Goal: Task Accomplishment & Management: Use online tool/utility

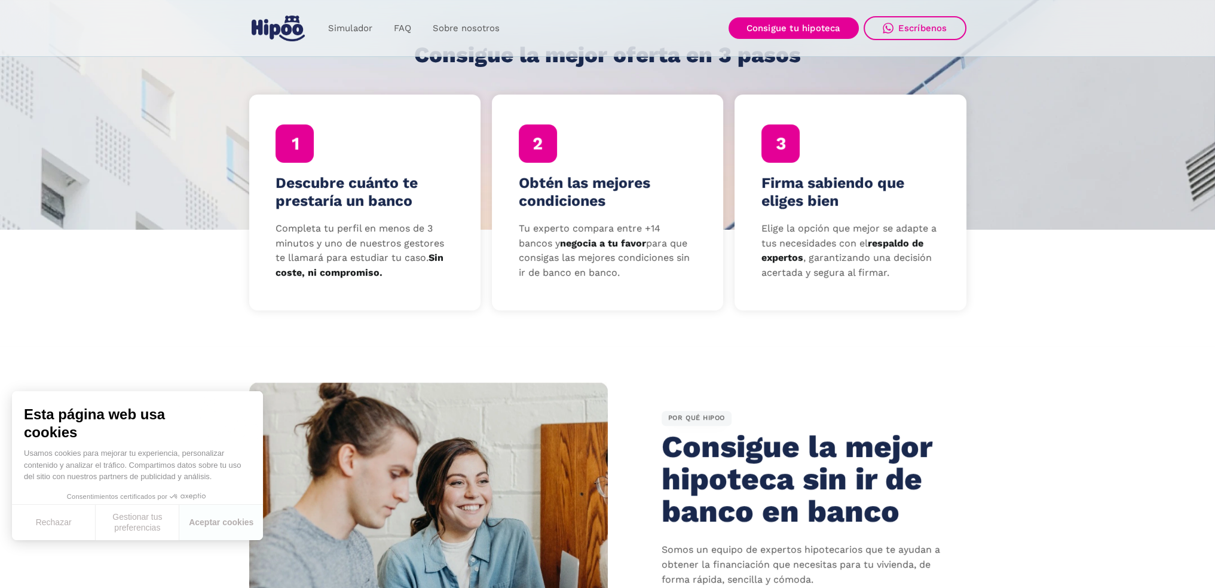
scroll to position [299, 0]
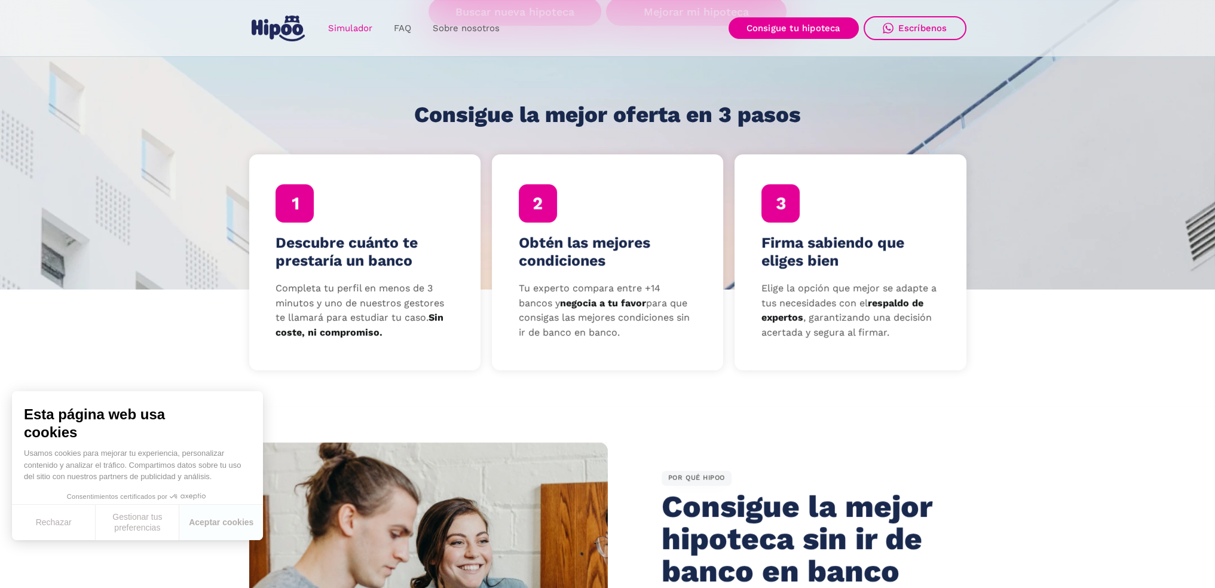
click at [356, 27] on link "Simulador" at bounding box center [350, 28] width 66 height 23
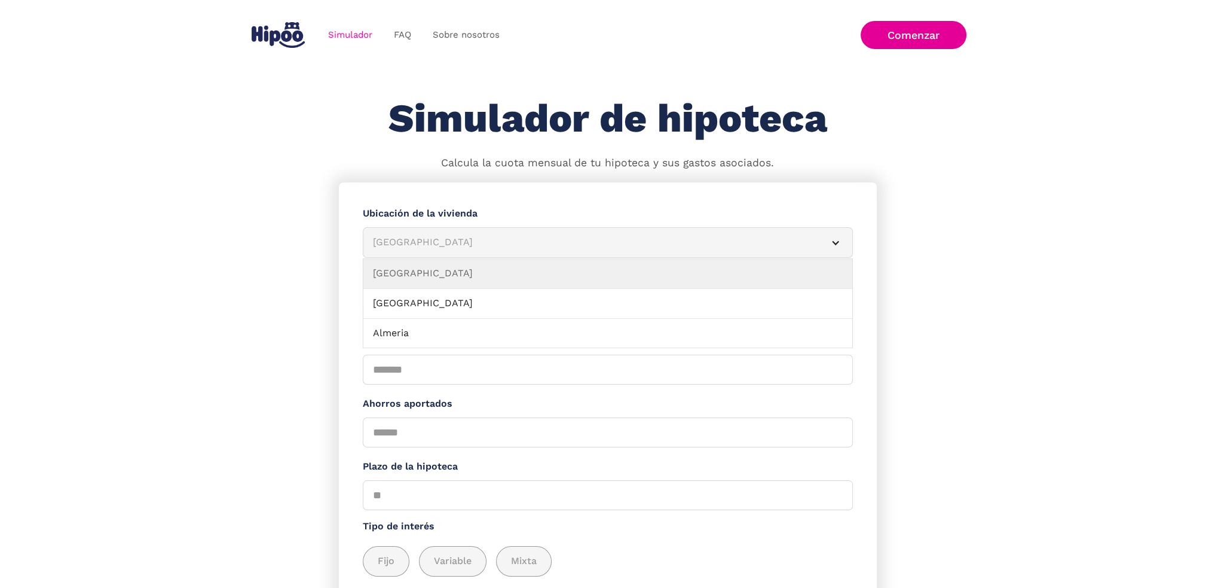
click at [420, 237] on div "Albacete" at bounding box center [593, 242] width 441 height 15
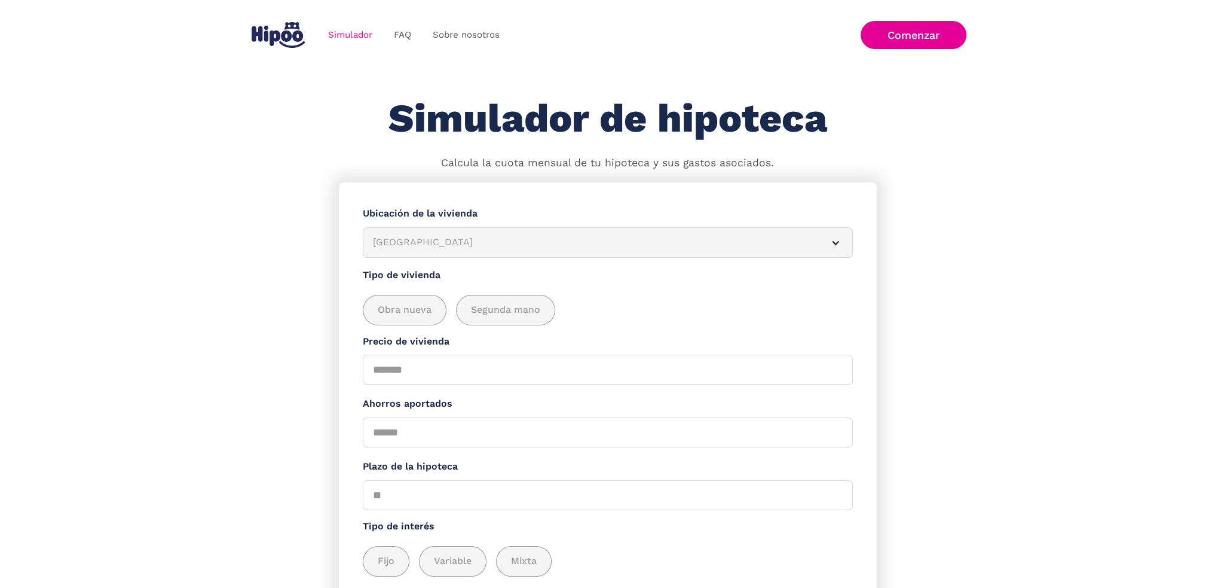
click at [420, 237] on div "Albacete" at bounding box center [593, 242] width 441 height 15
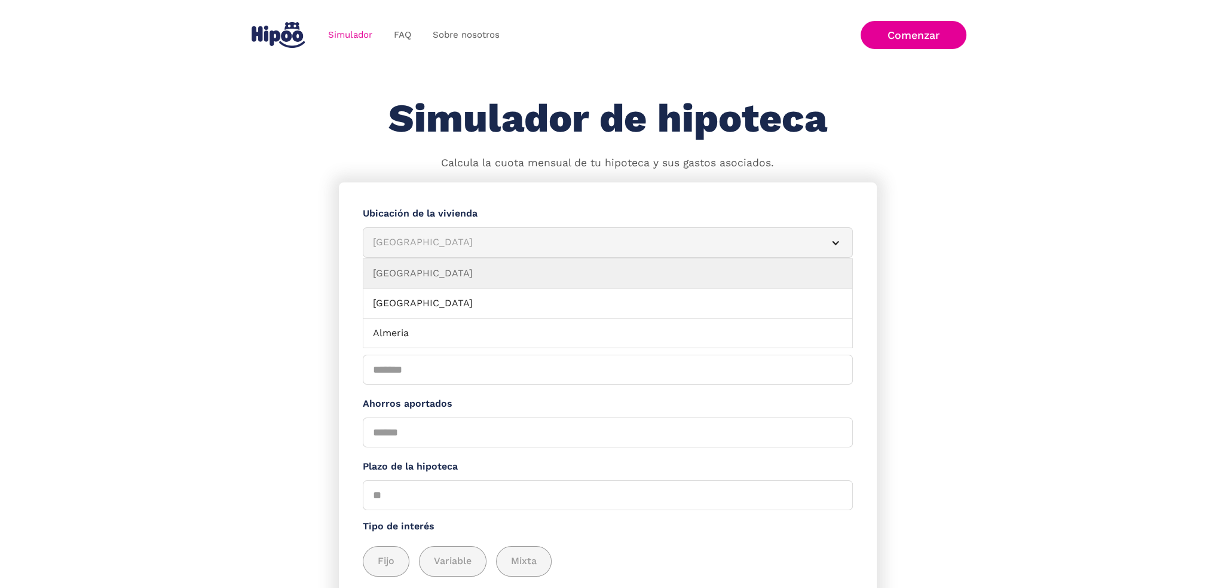
click at [420, 237] on div "Albacete" at bounding box center [593, 242] width 441 height 15
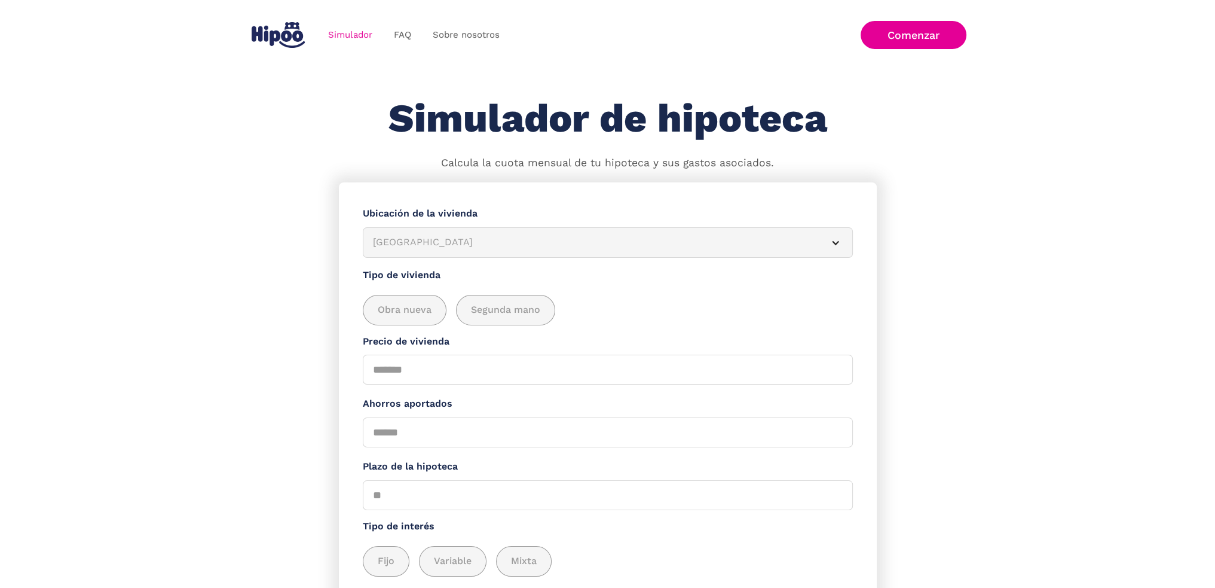
scroll to position [115, 0]
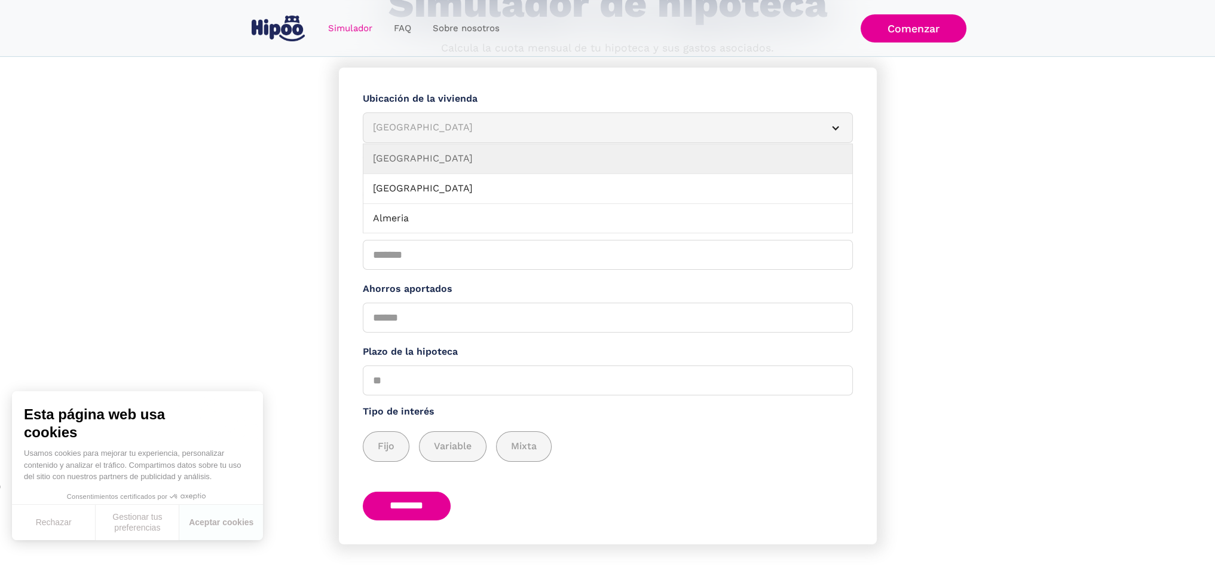
click at [432, 138] on article "Albacete" at bounding box center [608, 127] width 490 height 30
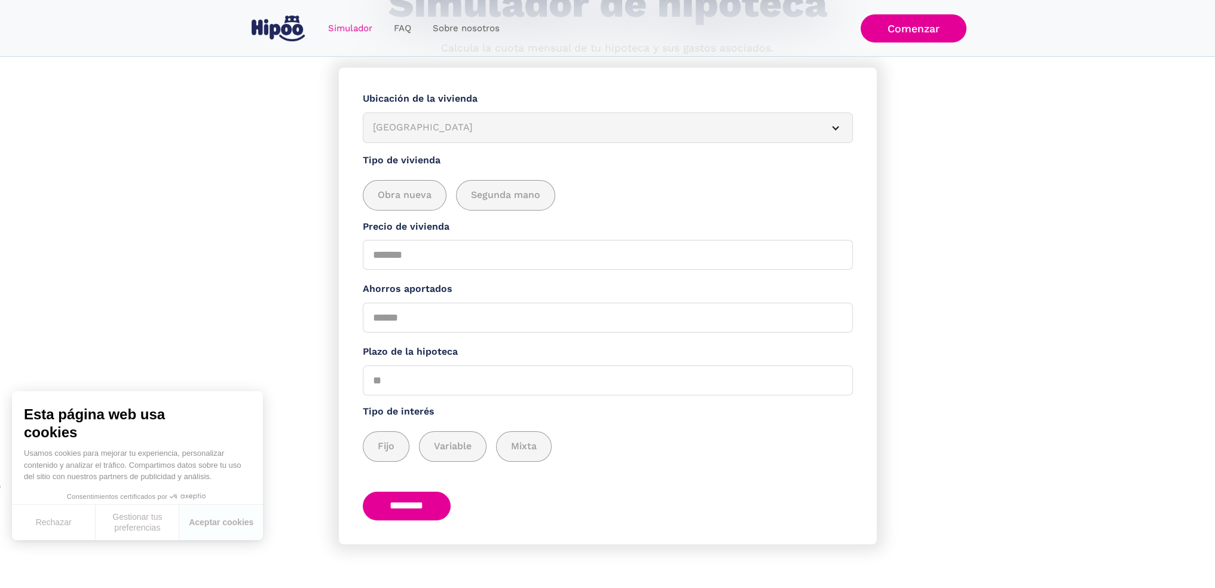
click at [432, 138] on article "Albacete" at bounding box center [608, 127] width 490 height 30
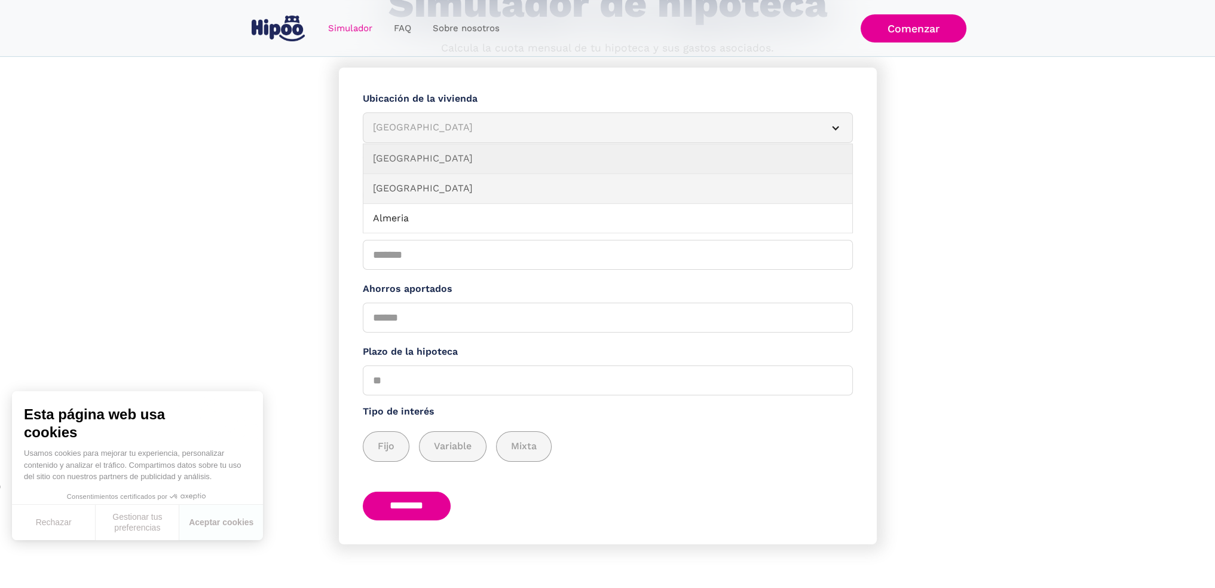
scroll to position [60, 0]
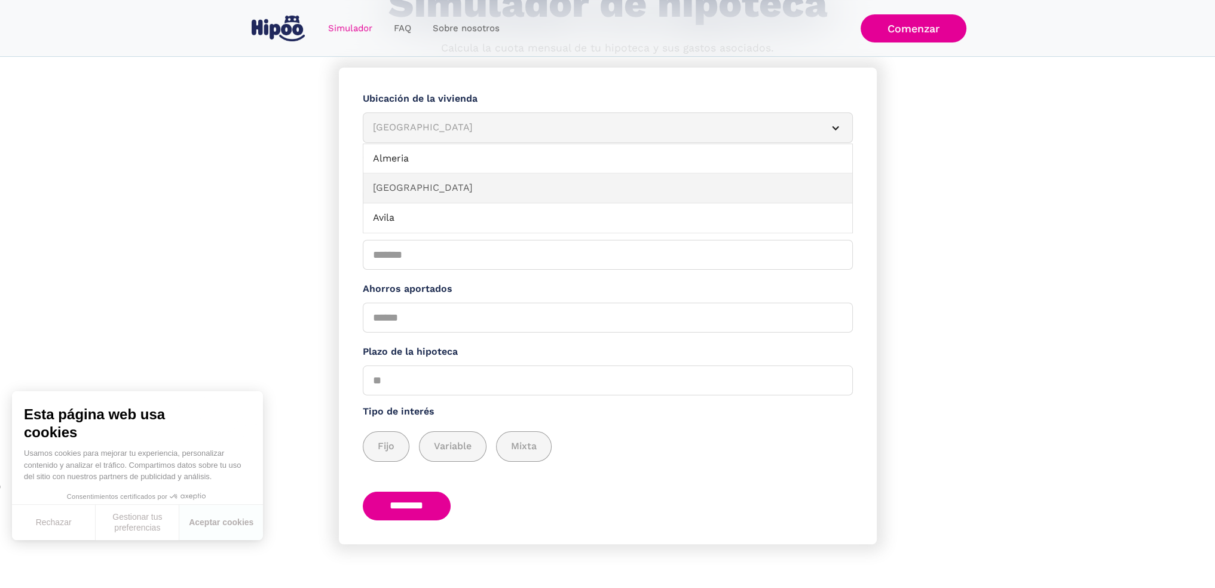
click at [435, 193] on link "Asturias" at bounding box center [607, 188] width 489 height 30
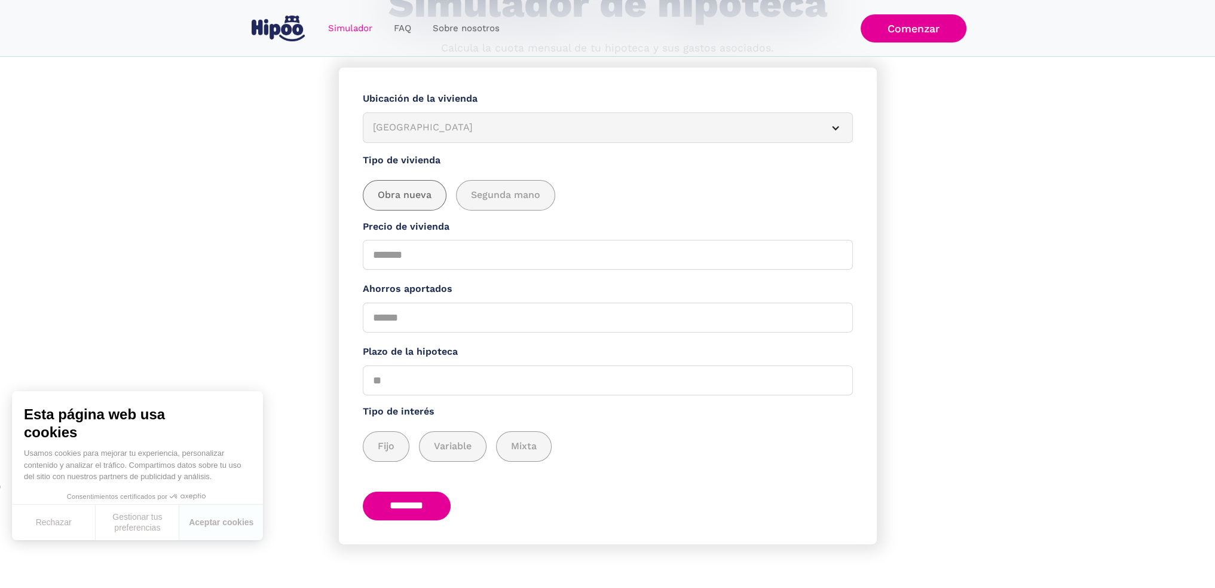
click at [423, 199] on span "Obra nueva" at bounding box center [405, 195] width 54 height 15
drag, startPoint x: 438, startPoint y: 253, endPoint x: 308, endPoint y: 244, distance: 129.4
click at [308, 244] on section "**********" at bounding box center [607, 328] width 1215 height 521
click at [511, 205] on div "add_description_here" at bounding box center [506, 195] width 98 height 29
click at [459, 250] on input "Precio de vivienda" at bounding box center [608, 255] width 490 height 30
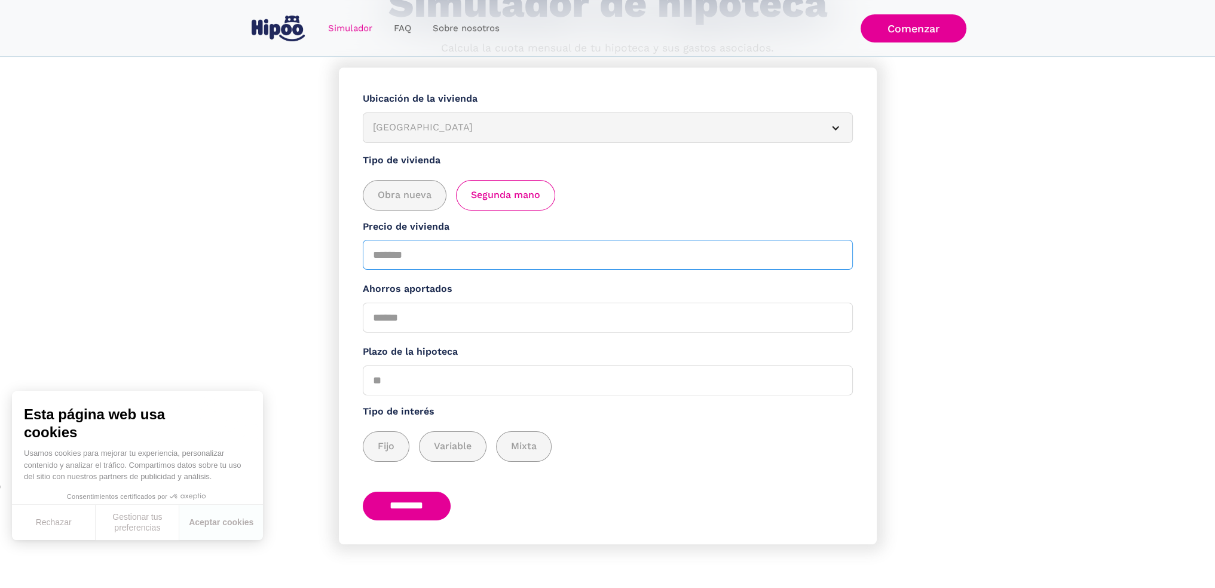
type input "******"
click at [448, 313] on input "Ahorros aportados" at bounding box center [608, 318] width 490 height 30
type input "*****"
click at [414, 377] on input "Plazo de la hipoteca" at bounding box center [608, 380] width 490 height 30
drag, startPoint x: 414, startPoint y: 377, endPoint x: 321, endPoint y: 366, distance: 93.4
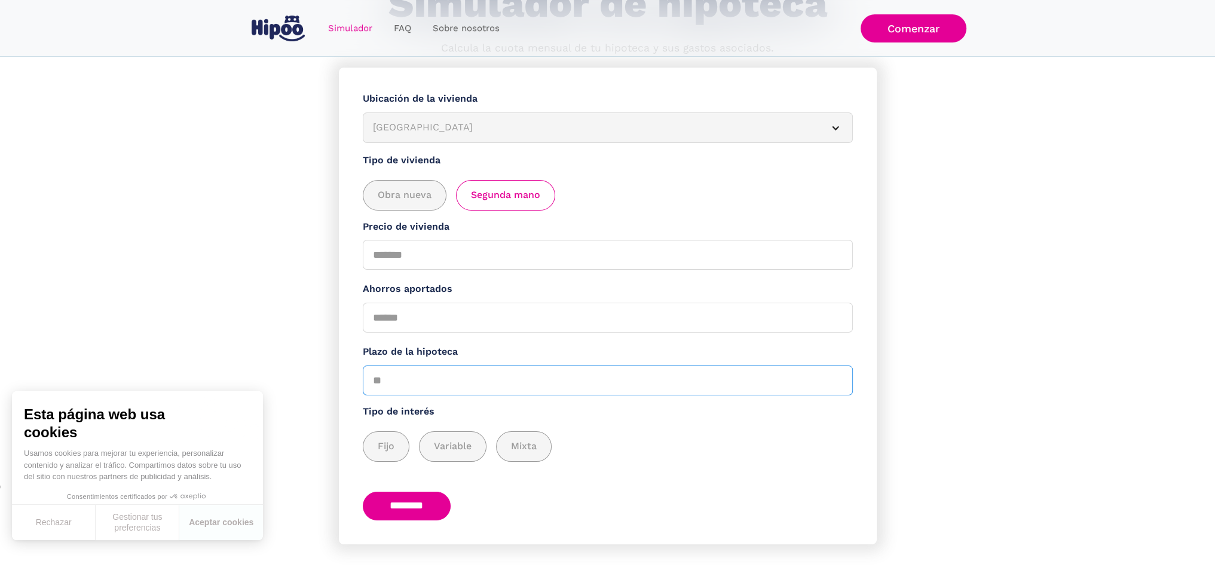
click at [321, 366] on section "**********" at bounding box center [607, 328] width 1215 height 521
type input "**"
click at [392, 433] on div "add_description_here" at bounding box center [385, 446] width 45 height 29
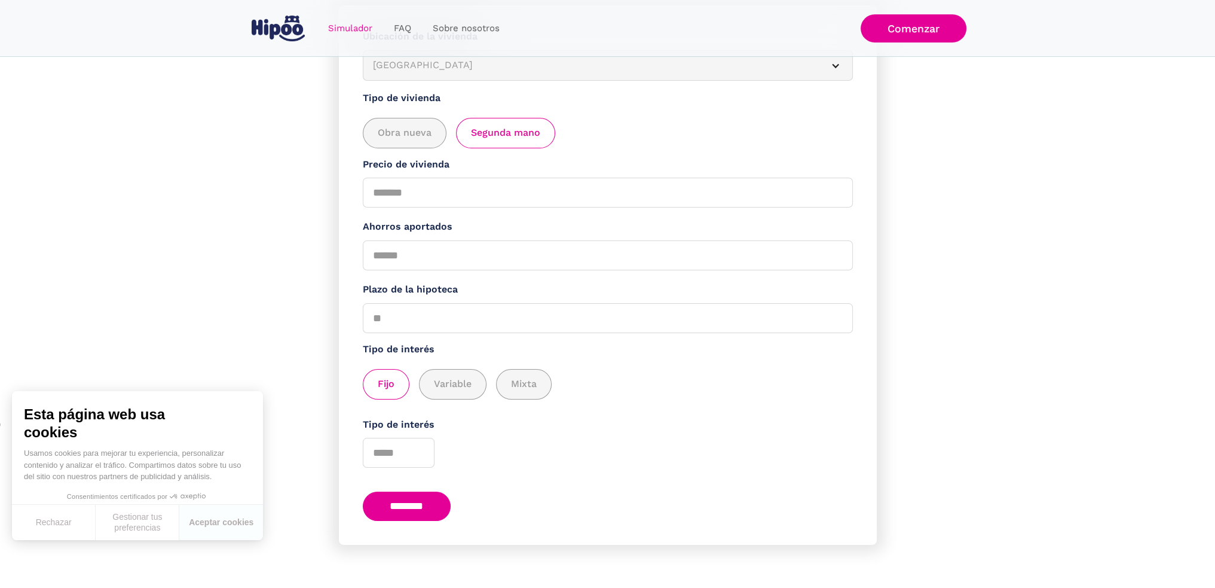
scroll to position [117, 0]
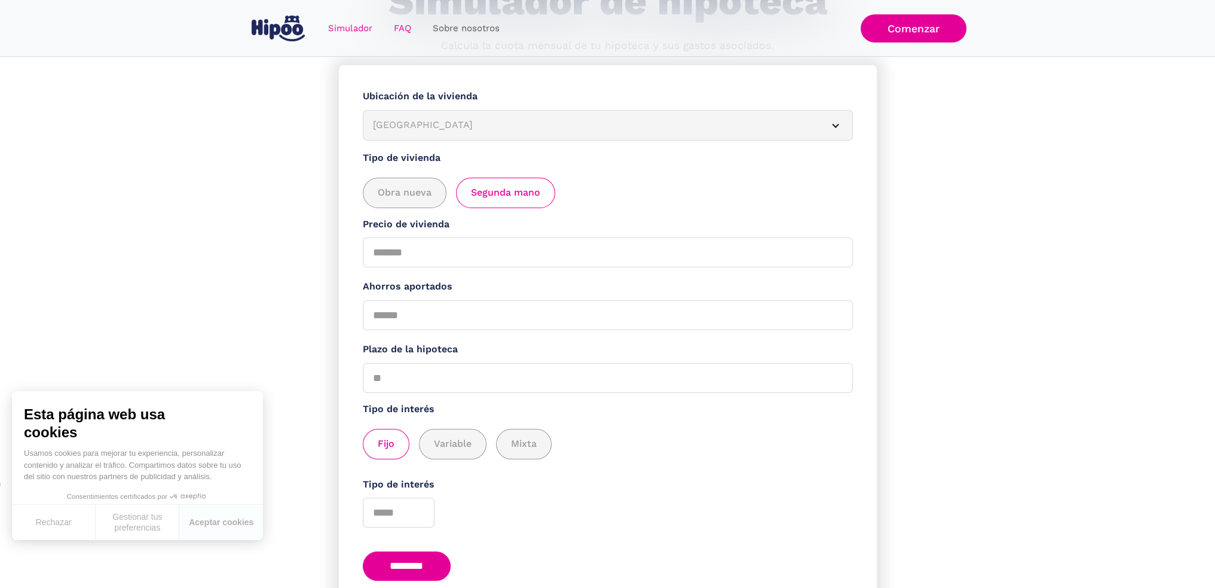
click at [391, 29] on link "FAQ" at bounding box center [402, 28] width 39 height 23
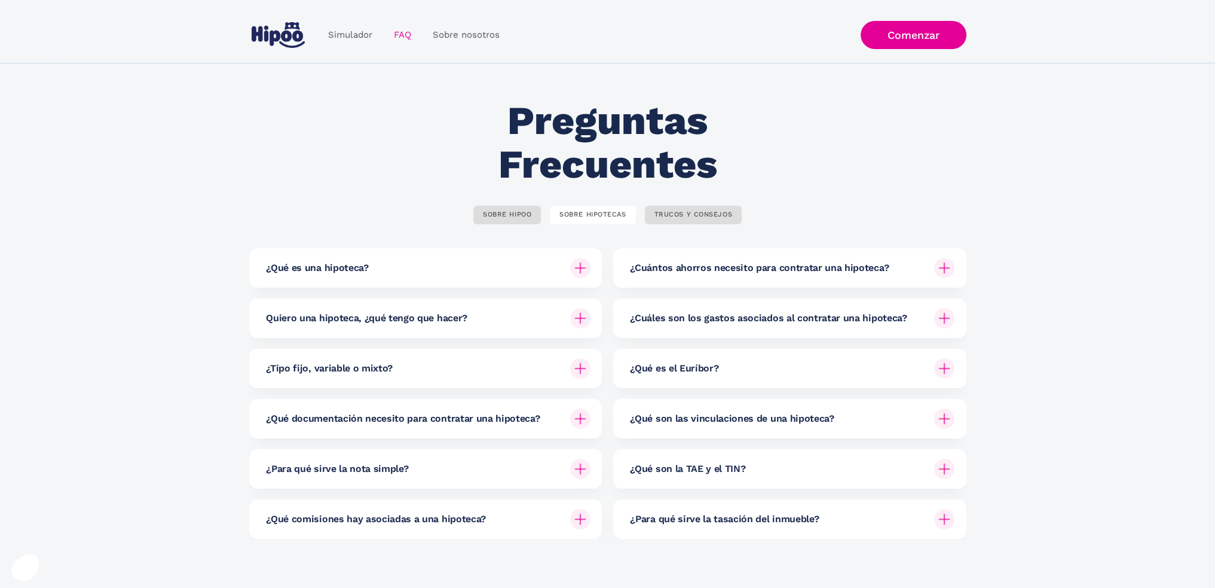
scroll to position [179, 0]
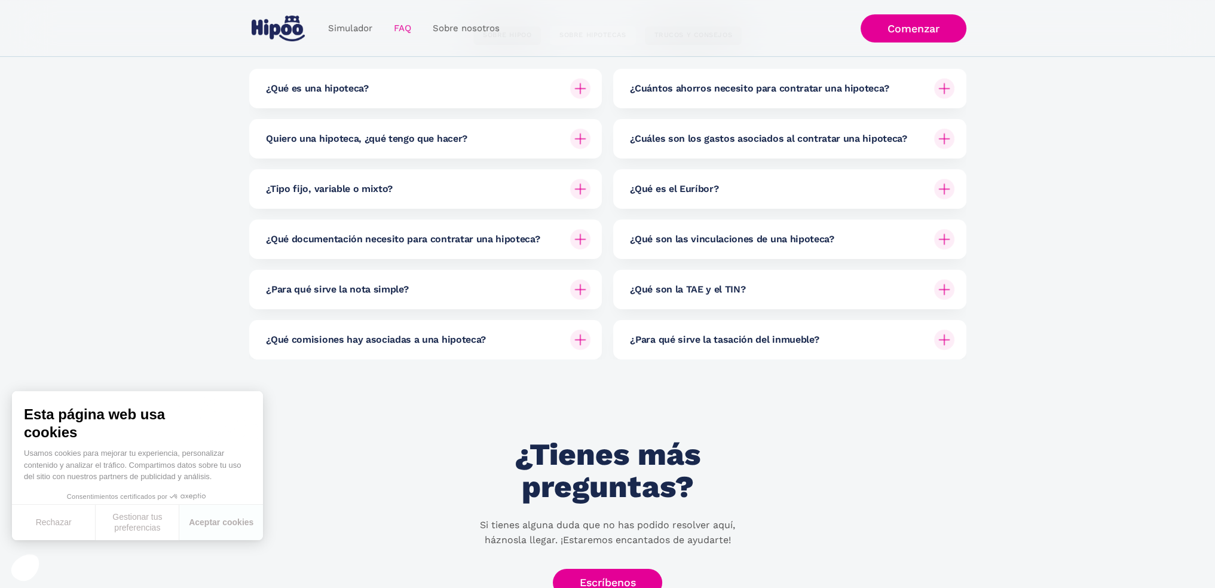
click at [647, 85] on h6 "¿Cuántos ahorros necesito para contratar una hipoteca?" at bounding box center [759, 88] width 259 height 13
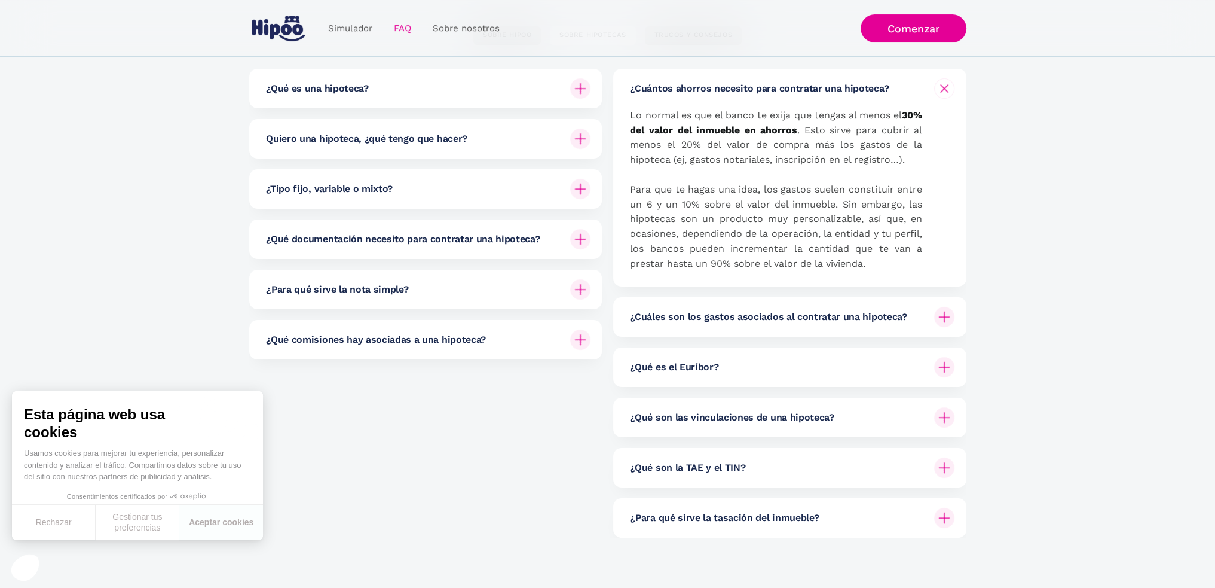
click at [647, 85] on h6 "¿Cuántos ahorros necesito para contratar una hipoteca?" at bounding box center [759, 88] width 259 height 13
